Goal: Information Seeking & Learning: Learn about a topic

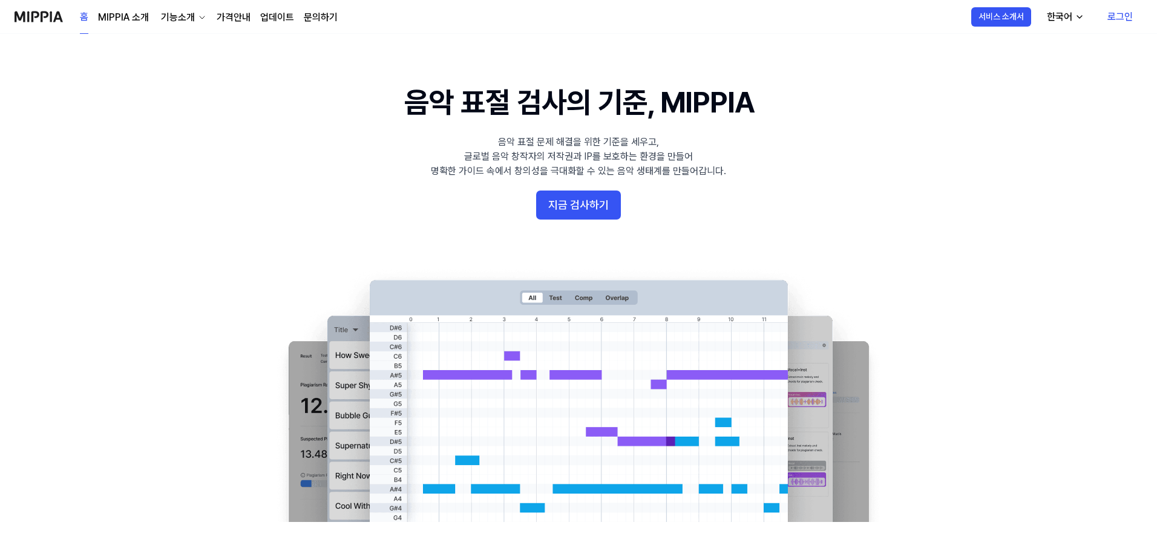
click at [142, 16] on link "MIPPIA 소개" at bounding box center [123, 17] width 51 height 15
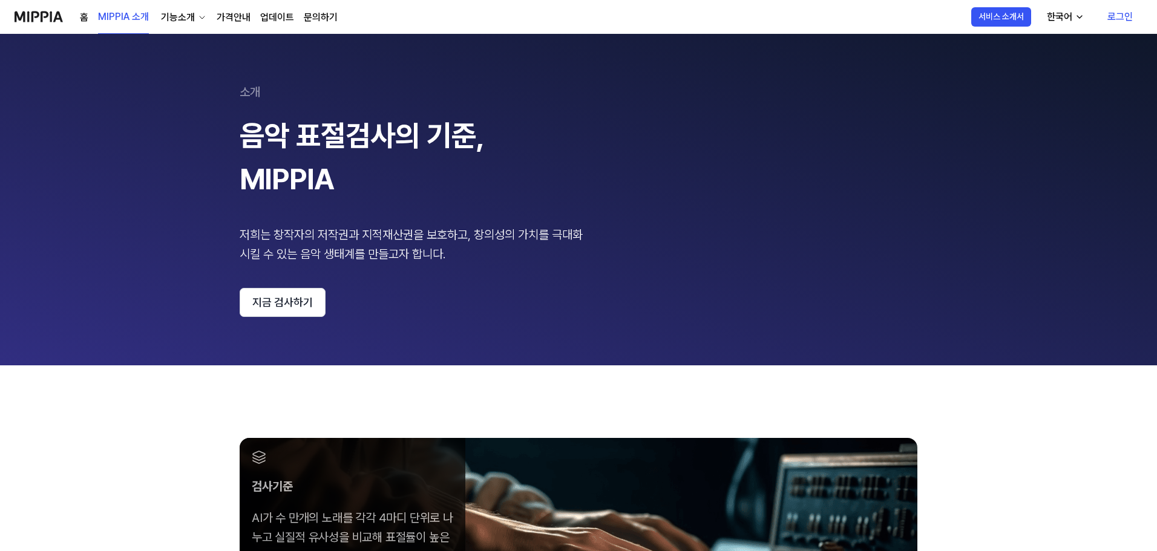
click at [194, 18] on div "기능소개" at bounding box center [178, 17] width 39 height 15
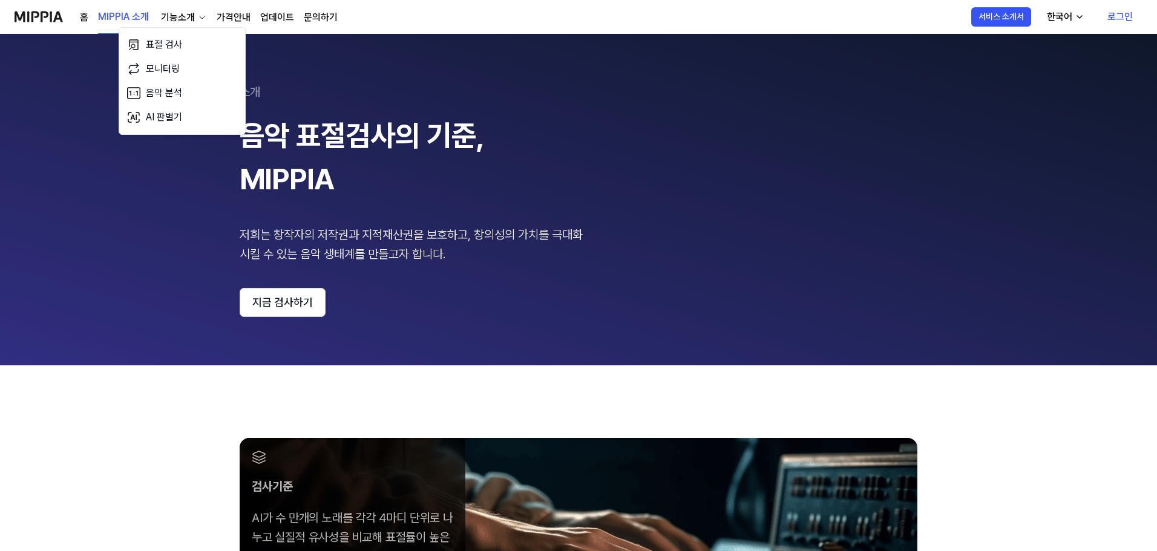
click at [77, 15] on div "홈 MIPPIA 소개 기능소개 가격안내 업데이트 문의하기 MIPPIA 소개" at bounding box center [176, 16] width 323 height 33
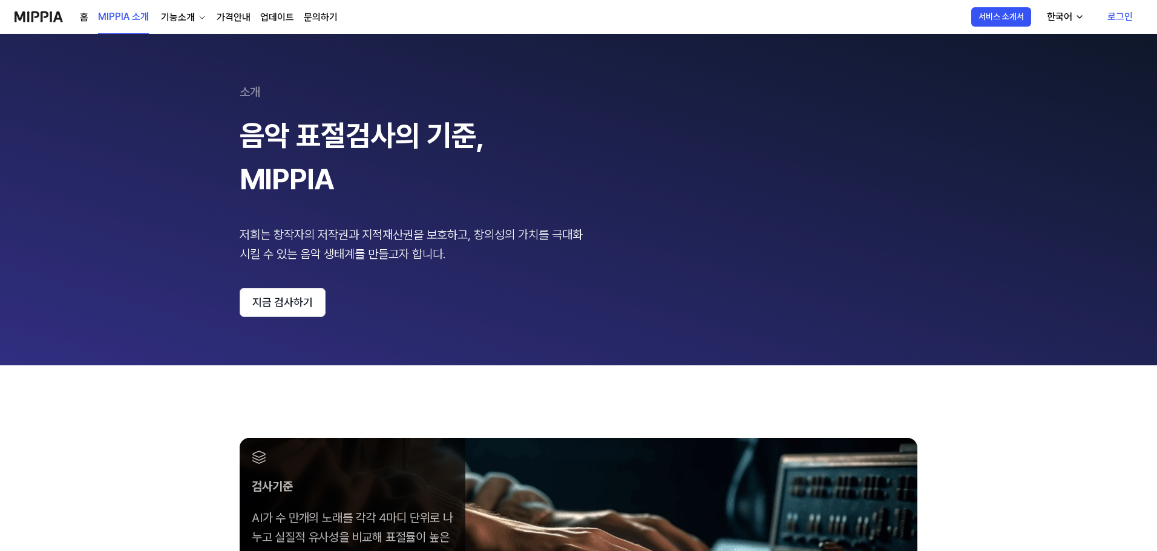
click at [83, 16] on link "홈" at bounding box center [84, 17] width 8 height 15
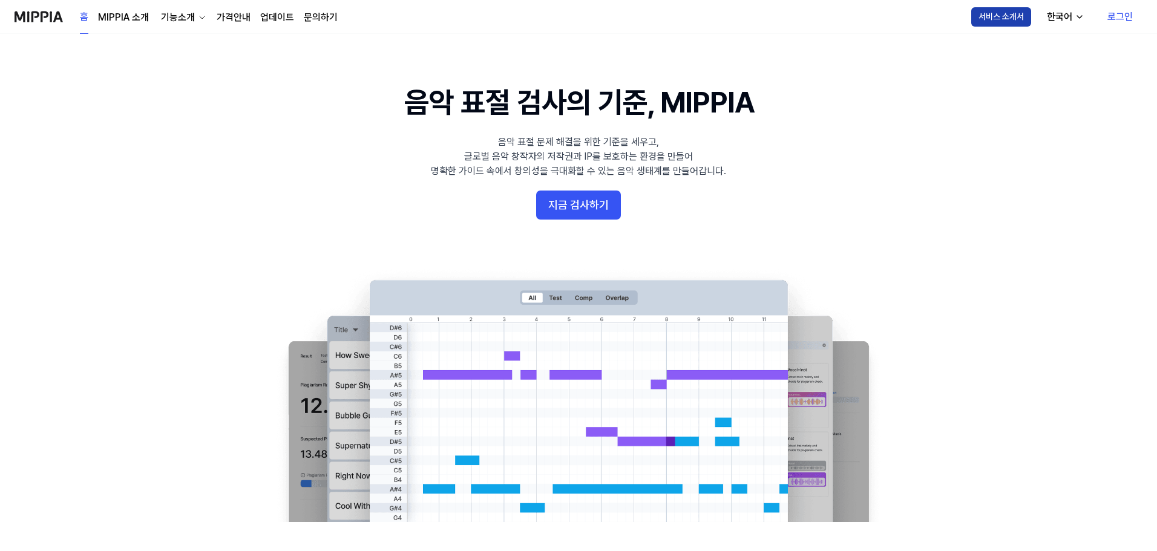
click at [1000, 17] on button "서비스 소개서" at bounding box center [1001, 16] width 60 height 19
